Goal: Information Seeking & Learning: Learn about a topic

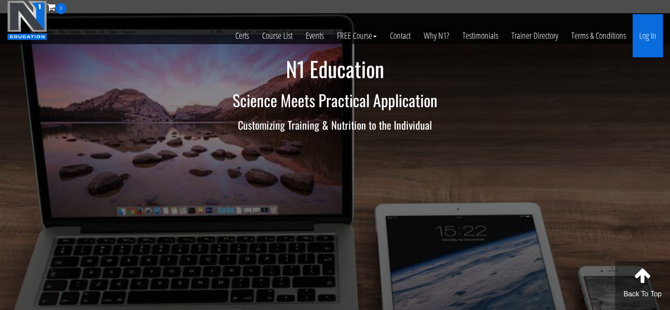
click at [638, 55] on link "Log In" at bounding box center [648, 35] width 30 height 43
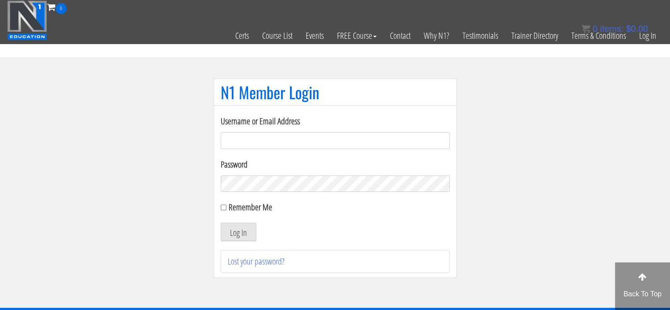
type input "[PERSON_NAME][EMAIL_ADDRESS][DOMAIN_NAME]"
click at [224, 206] on input "Remember Me" at bounding box center [224, 207] width 6 height 6
checkbox input "true"
click at [236, 229] on button "Log In" at bounding box center [239, 232] width 36 height 19
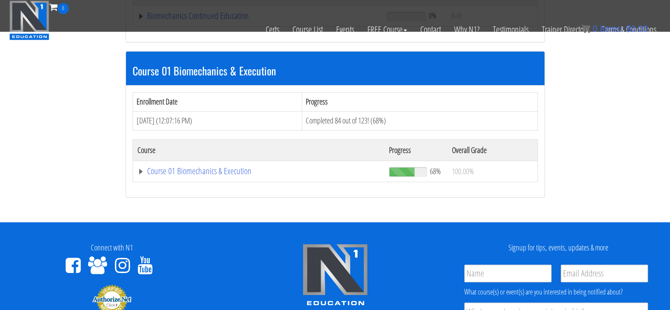
scroll to position [250, 0]
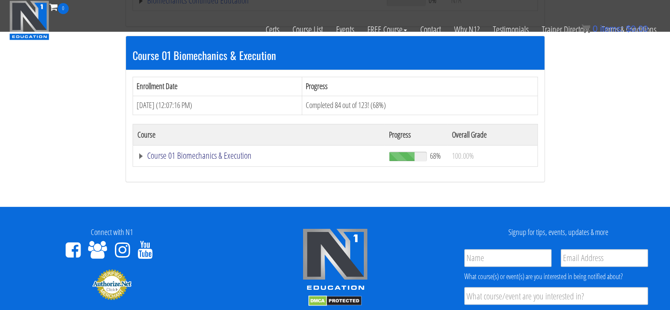
click at [146, 156] on link "Course 01 Biomechanics & Execution" at bounding box center [258, 155] width 243 height 9
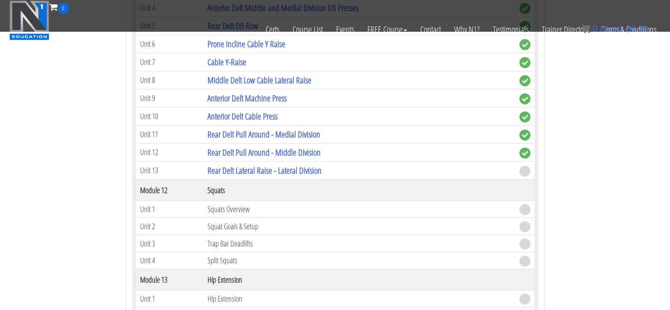
scroll to position [1999, 0]
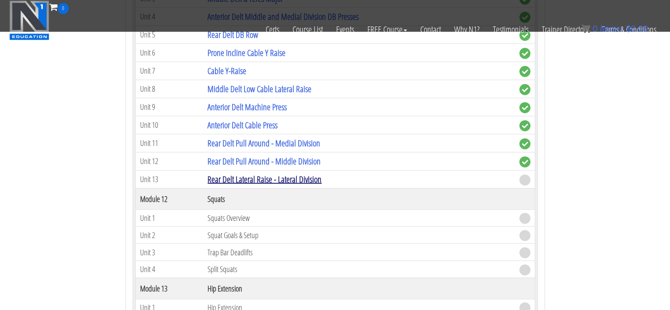
click at [251, 173] on link "Rear Delt Lateral Raise - Lateral Division" at bounding box center [265, 179] width 114 height 12
